Goal: Navigation & Orientation: Understand site structure

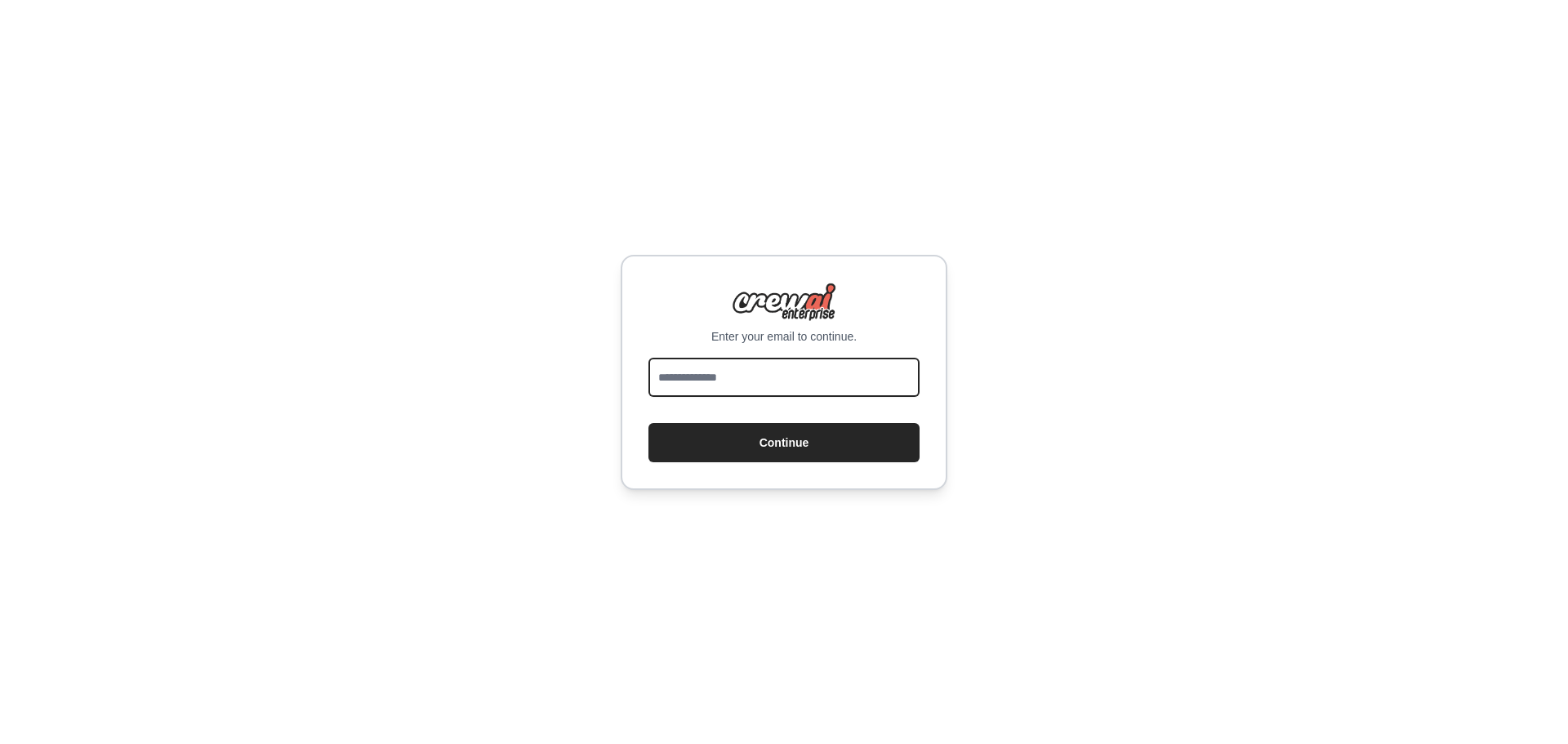
click at [779, 376] on input "email" at bounding box center [784, 377] width 271 height 39
type input "**********"
click at [648, 424] on button "Continue" at bounding box center [784, 443] width 271 height 39
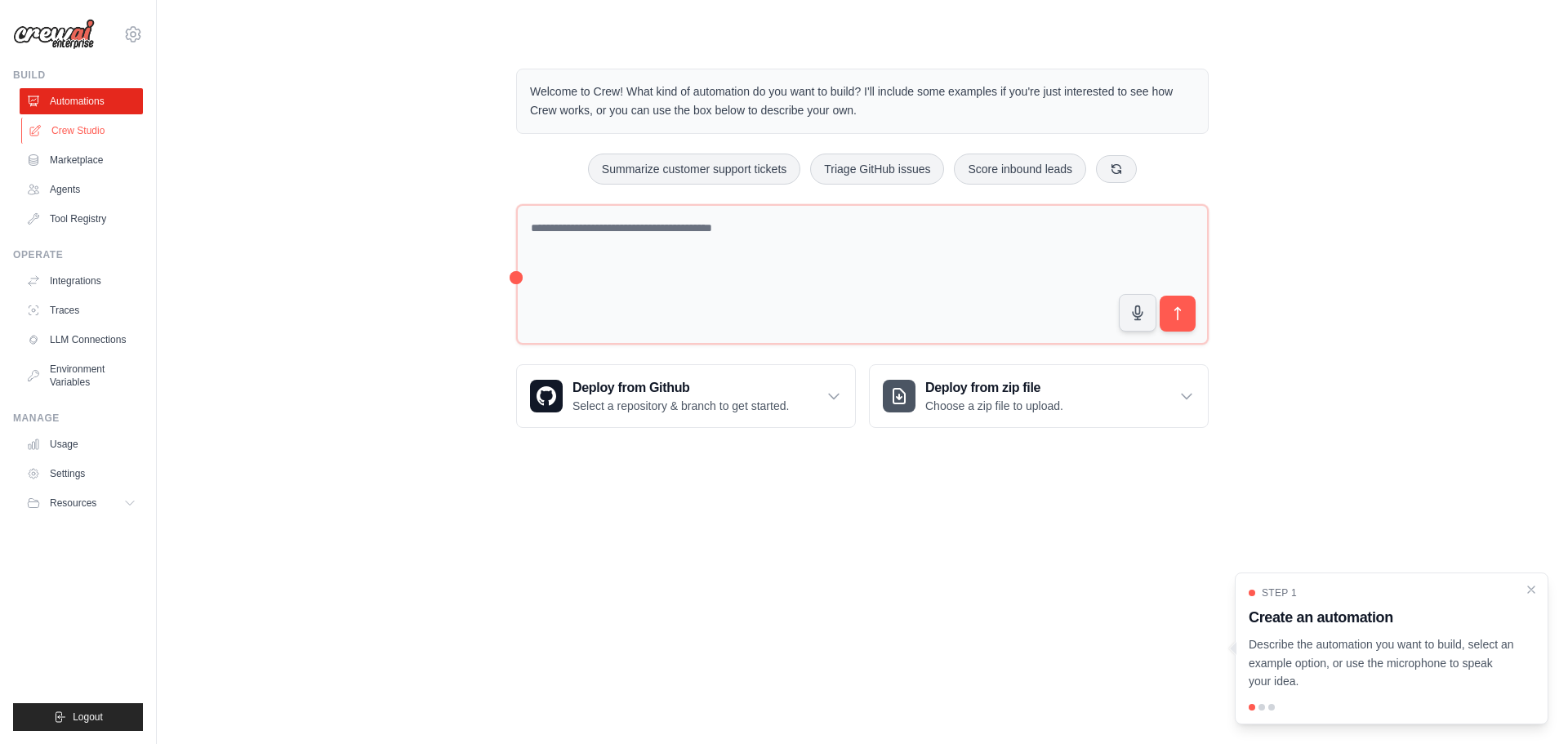
click at [89, 129] on link "Crew Studio" at bounding box center [83, 130] width 124 height 26
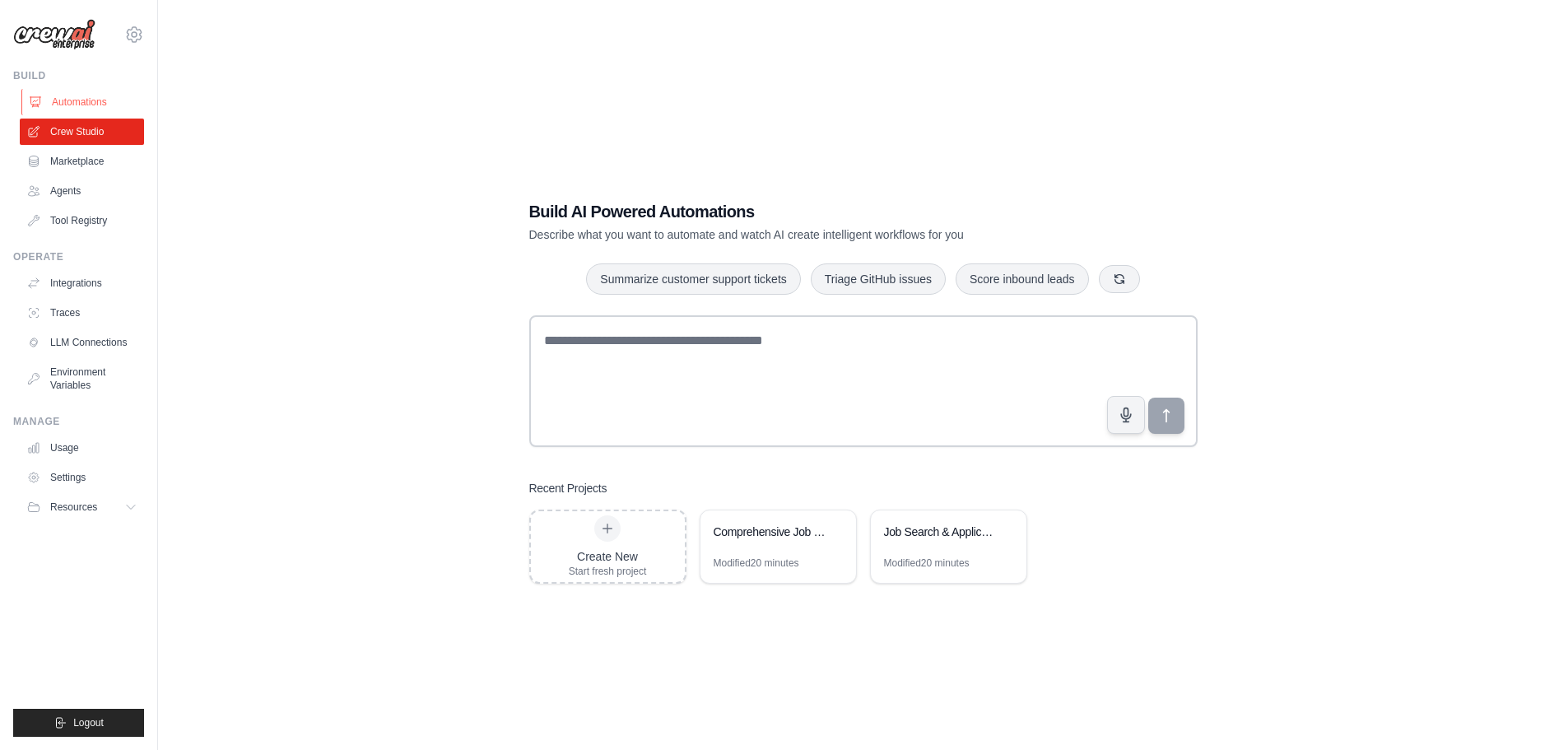
click at [57, 98] on link "Automations" at bounding box center [83, 102] width 125 height 27
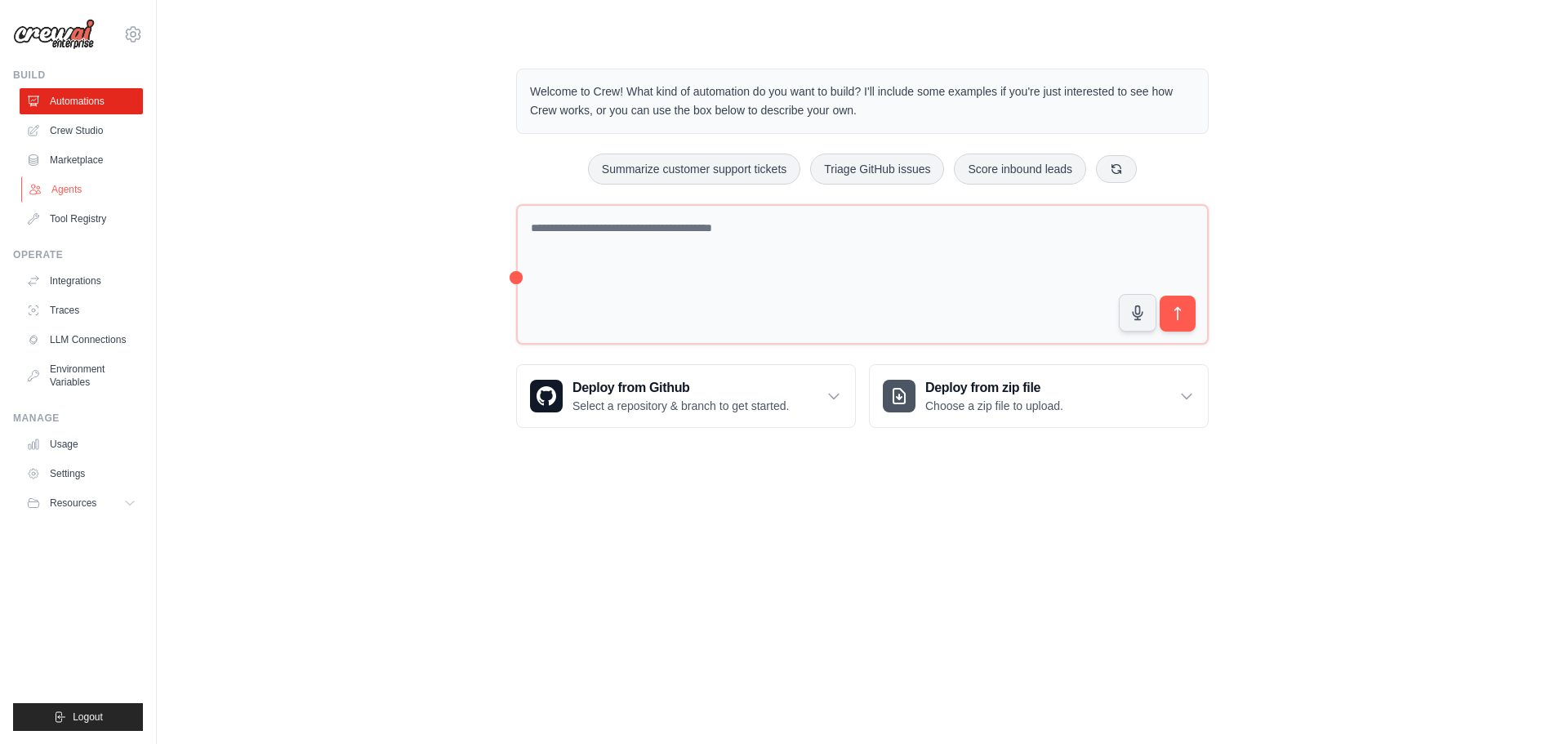
click at [75, 191] on link "Agents" at bounding box center [83, 189] width 124 height 26
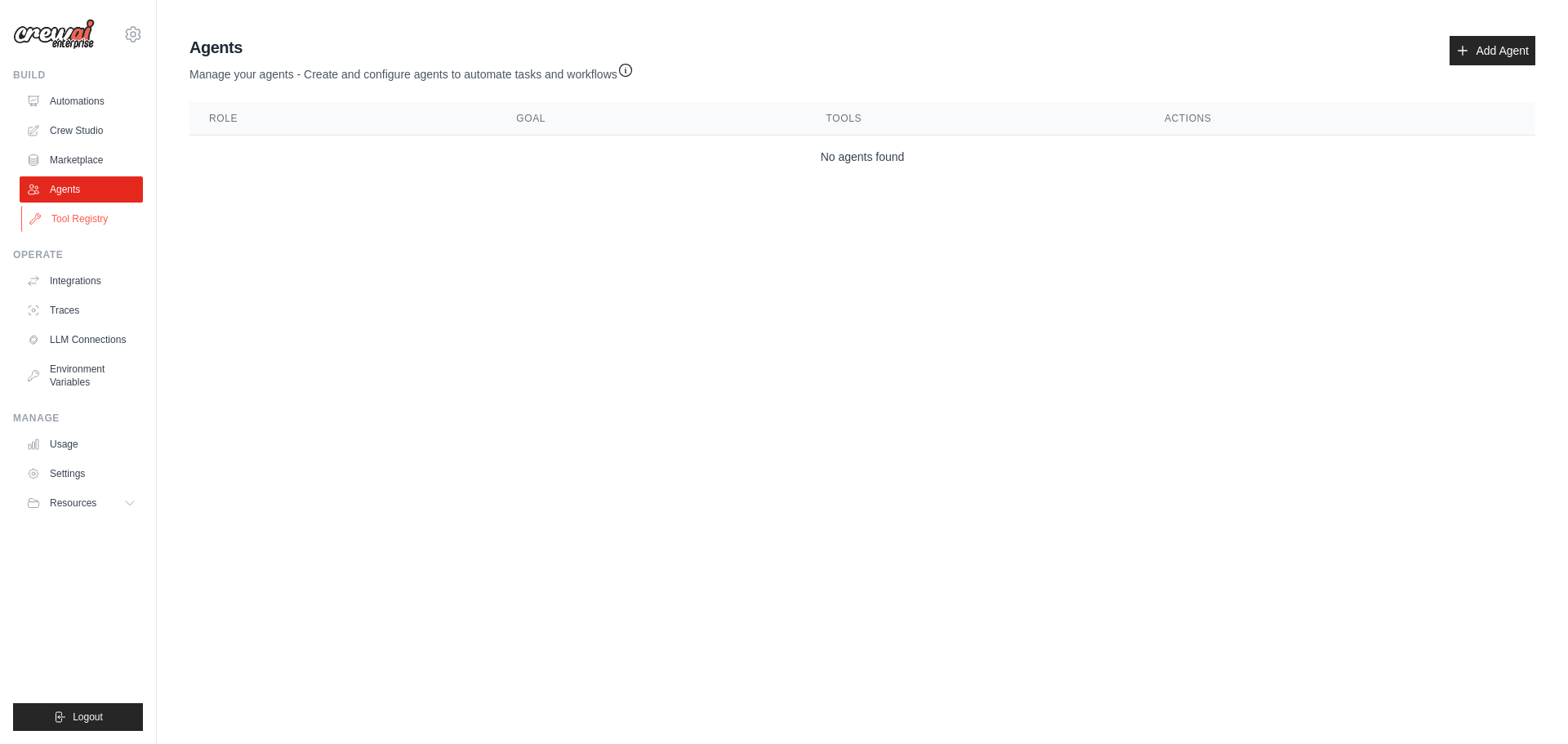
click at [79, 218] on link "Tool Registry" at bounding box center [83, 218] width 124 height 26
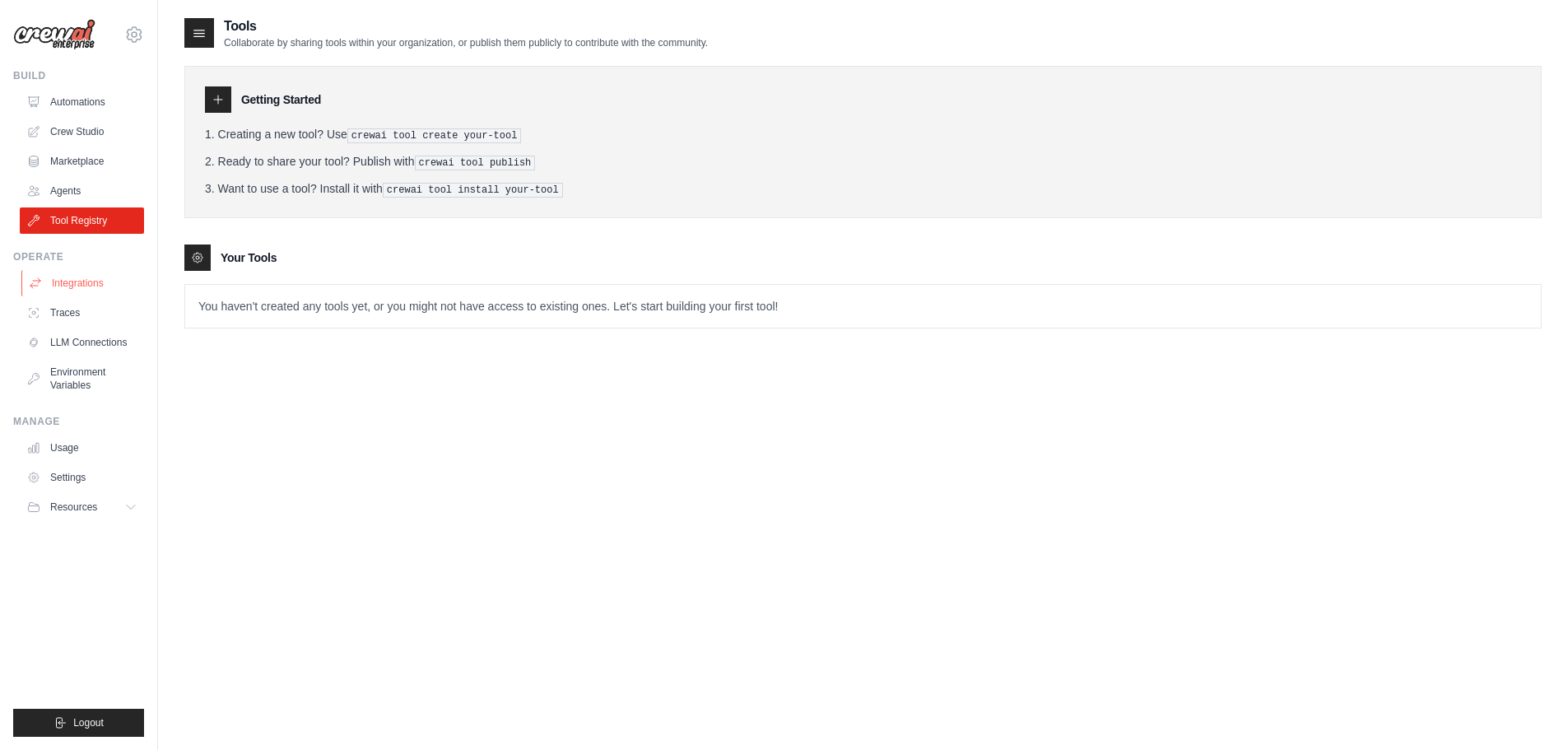
click at [74, 275] on link "Integrations" at bounding box center [83, 283] width 125 height 27
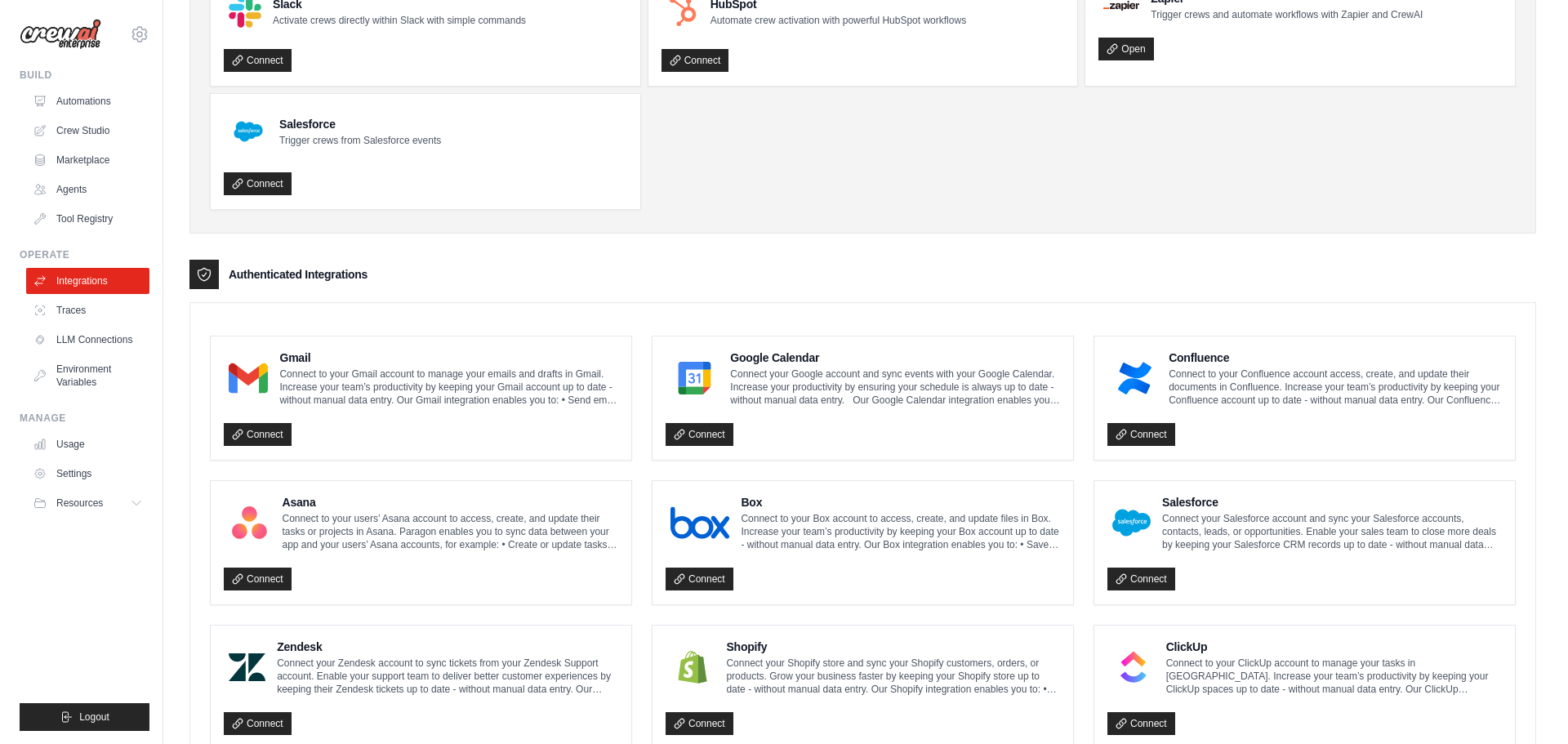
scroll to position [164, 0]
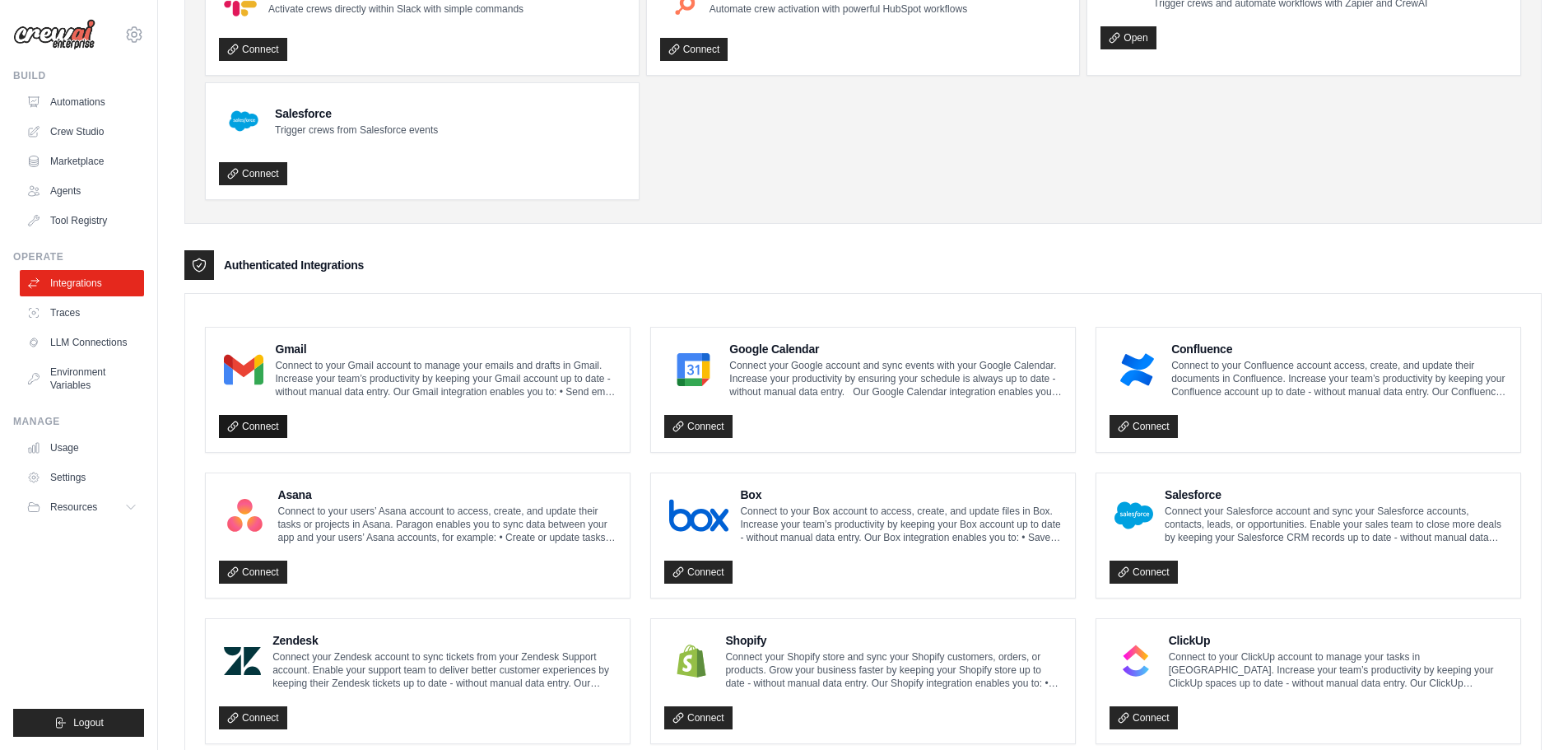
click at [235, 421] on icon at bounding box center [232, 425] width 9 height 9
